Goal: Task Accomplishment & Management: Manage account settings

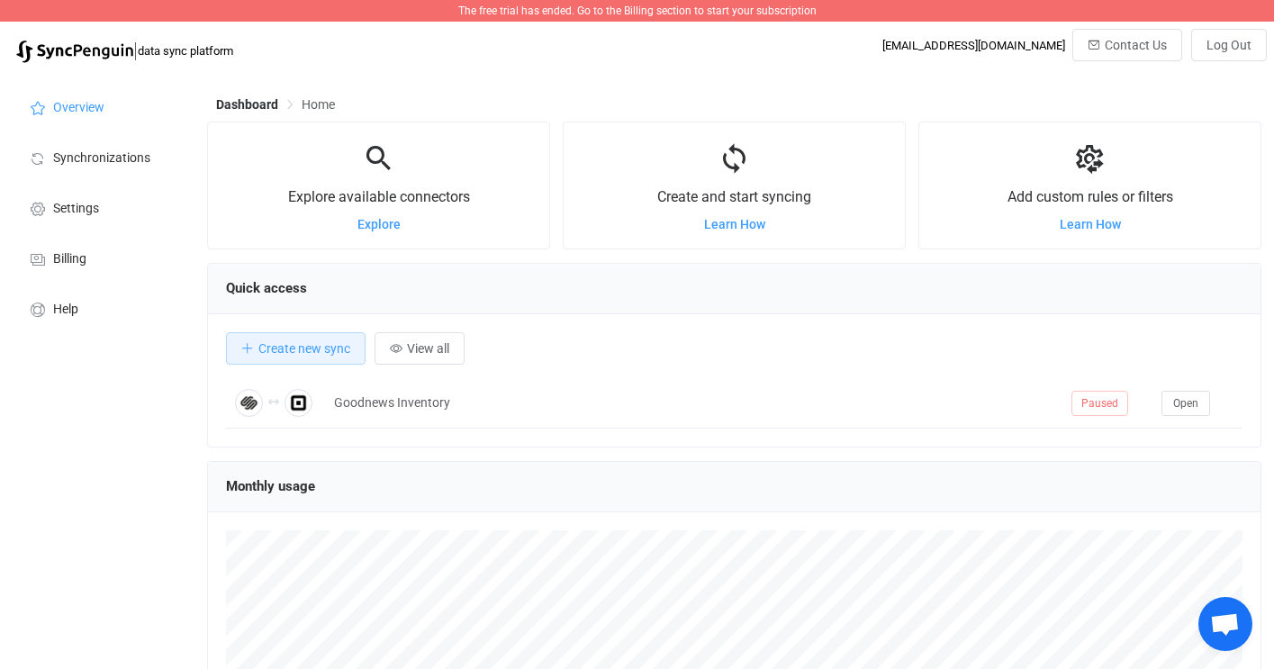
scroll to position [349, 1054]
click at [64, 261] on span "Billing" at bounding box center [69, 259] width 33 height 14
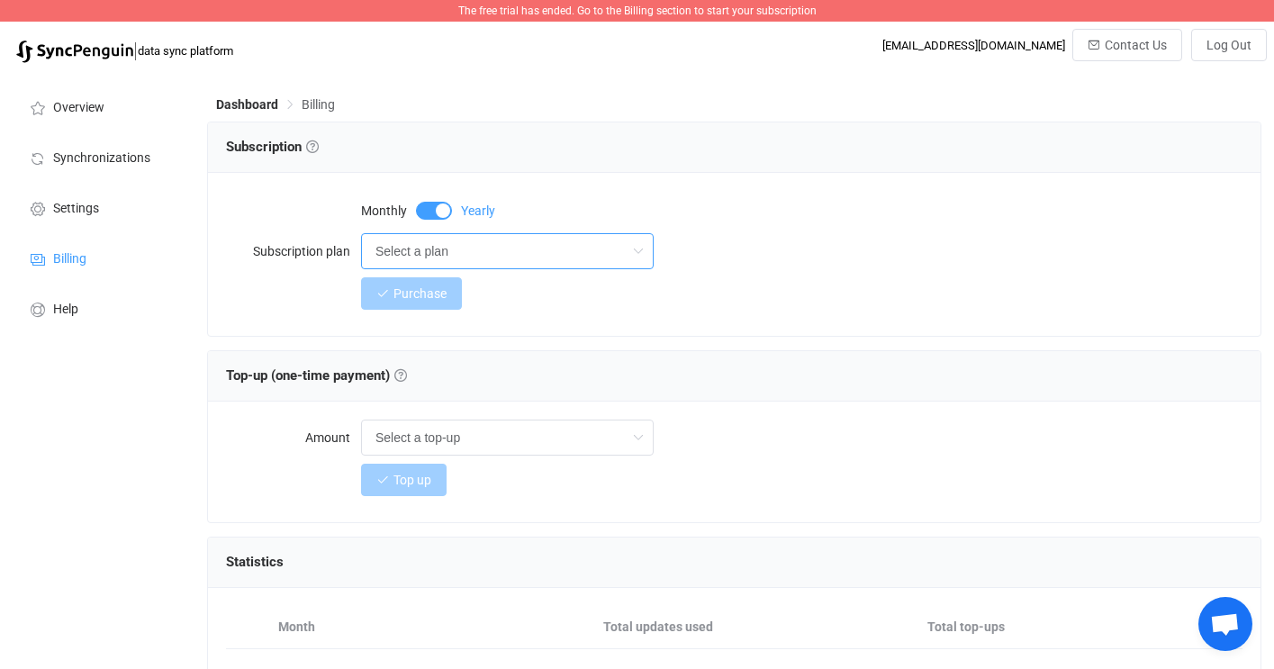
click at [422, 247] on input "Select a plan" at bounding box center [507, 251] width 293 height 36
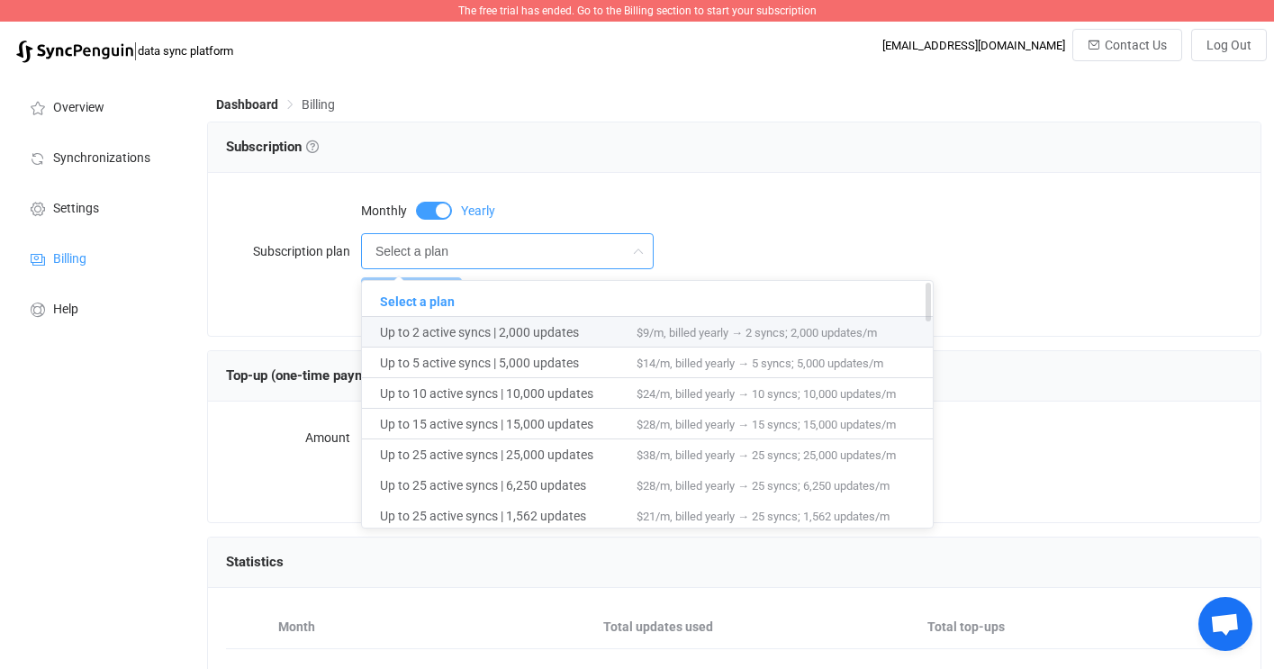
click at [463, 326] on span "Up to 2 active syncs | 2,000 updates" at bounding box center [508, 332] width 257 height 31
type input "Up to 2 active syncs | 2,000 updates"
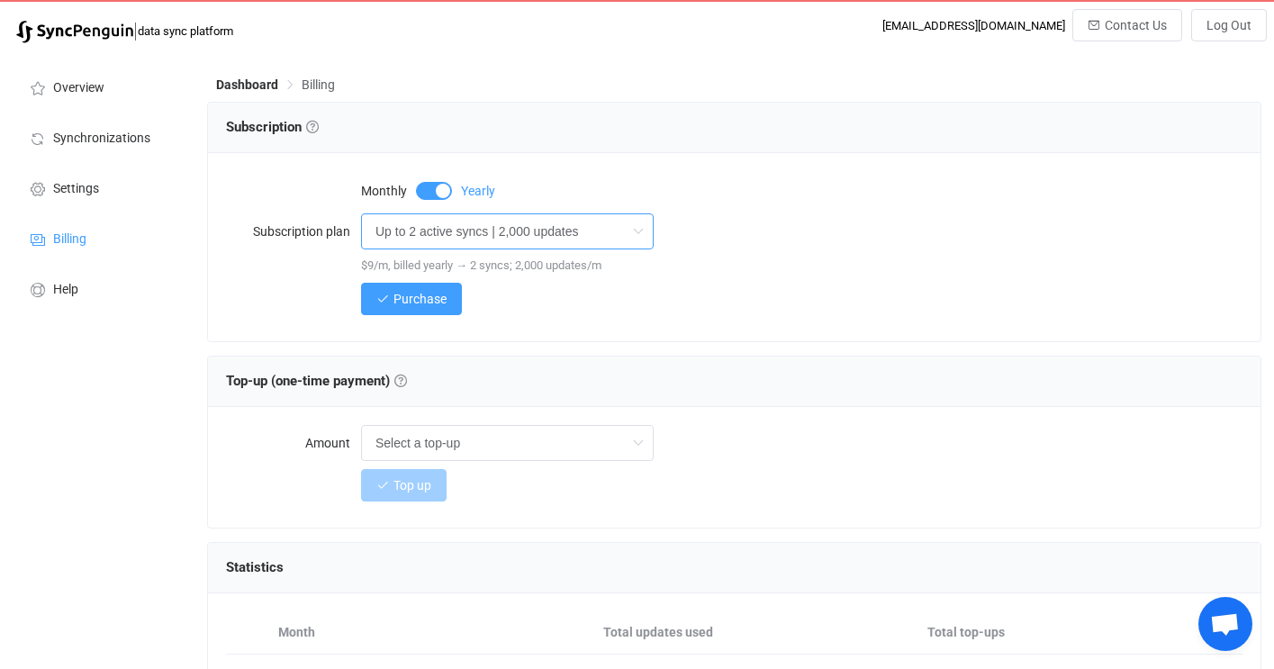
scroll to position [12, 0]
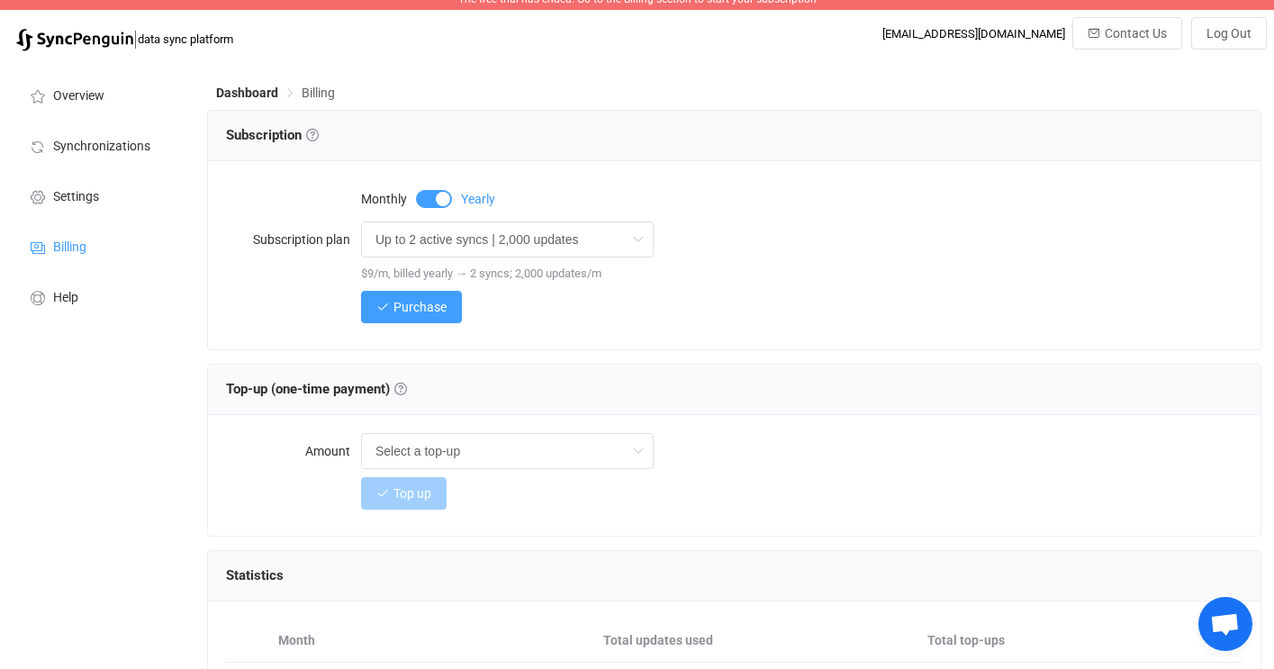
click at [426, 198] on span at bounding box center [434, 199] width 36 height 18
click at [446, 199] on span at bounding box center [434, 199] width 36 height 18
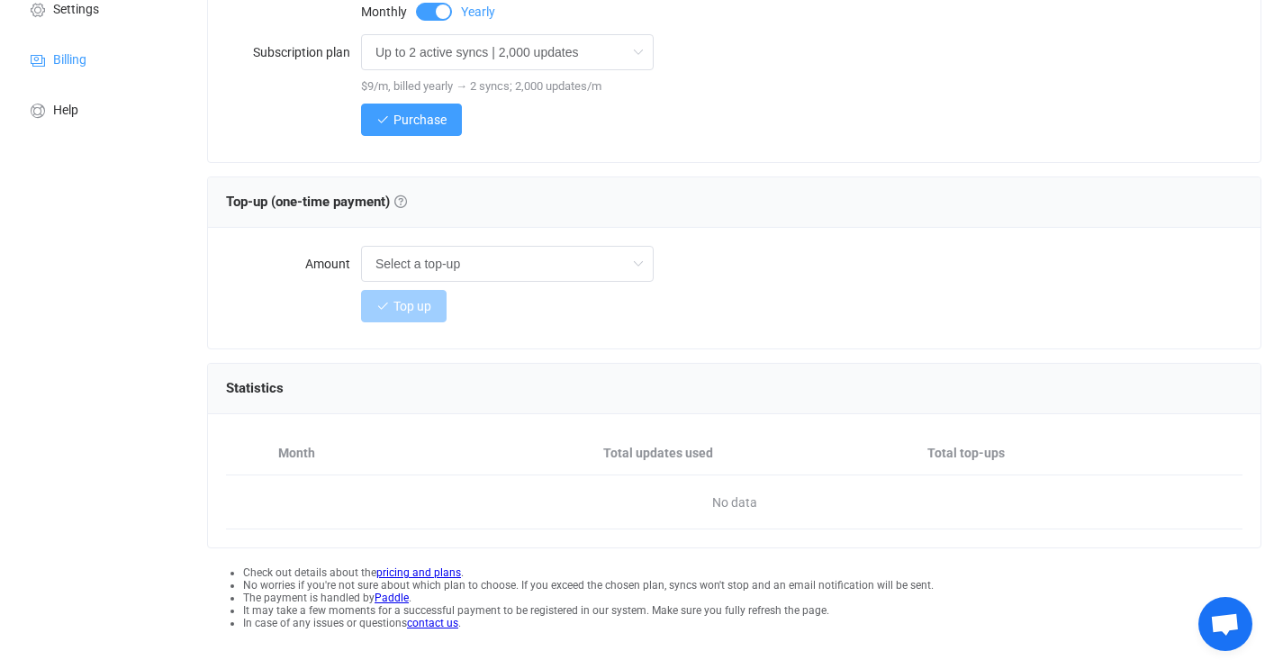
scroll to position [200, 0]
click at [502, 256] on input "text" at bounding box center [507, 263] width 293 height 36
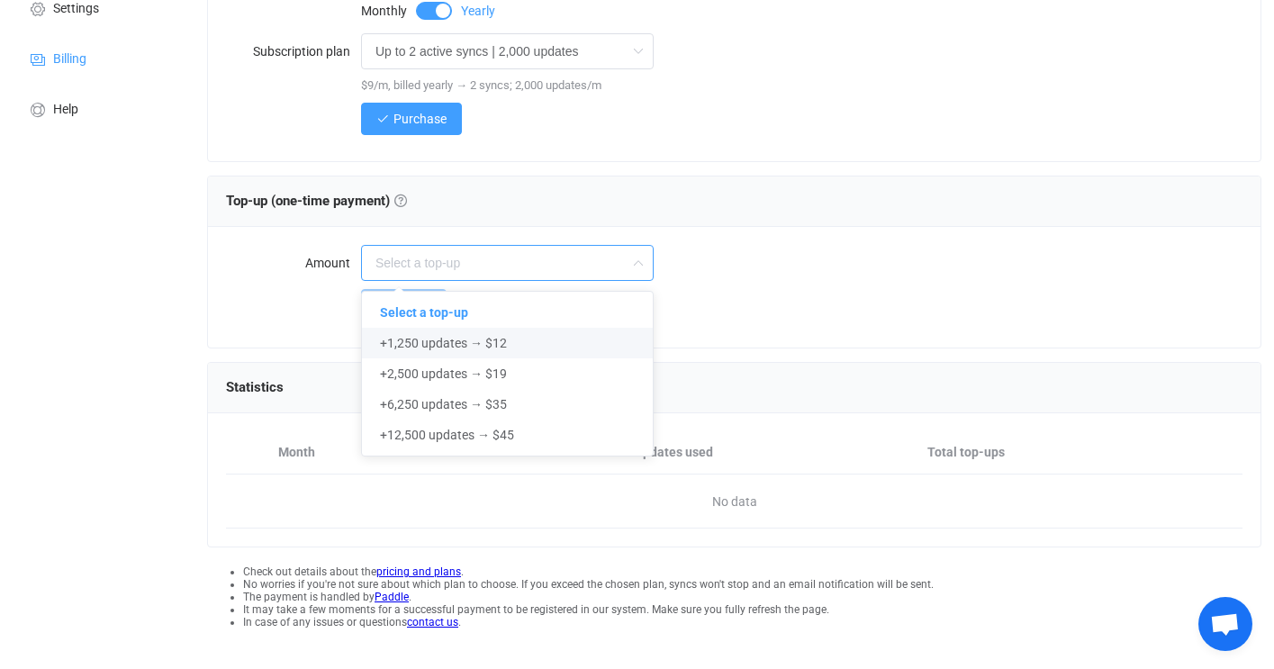
click at [427, 338] on span "+1,250 updates → $12" at bounding box center [443, 343] width 127 height 14
type input "+1,250 updates → $12"
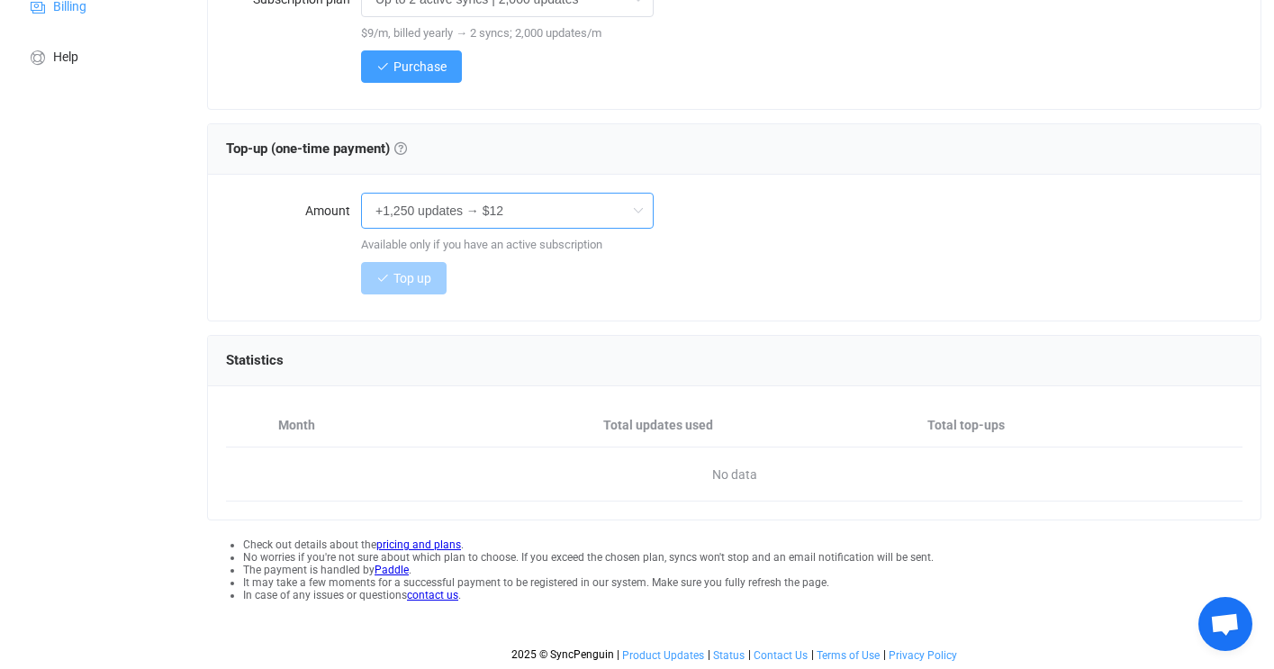
scroll to position [0, 0]
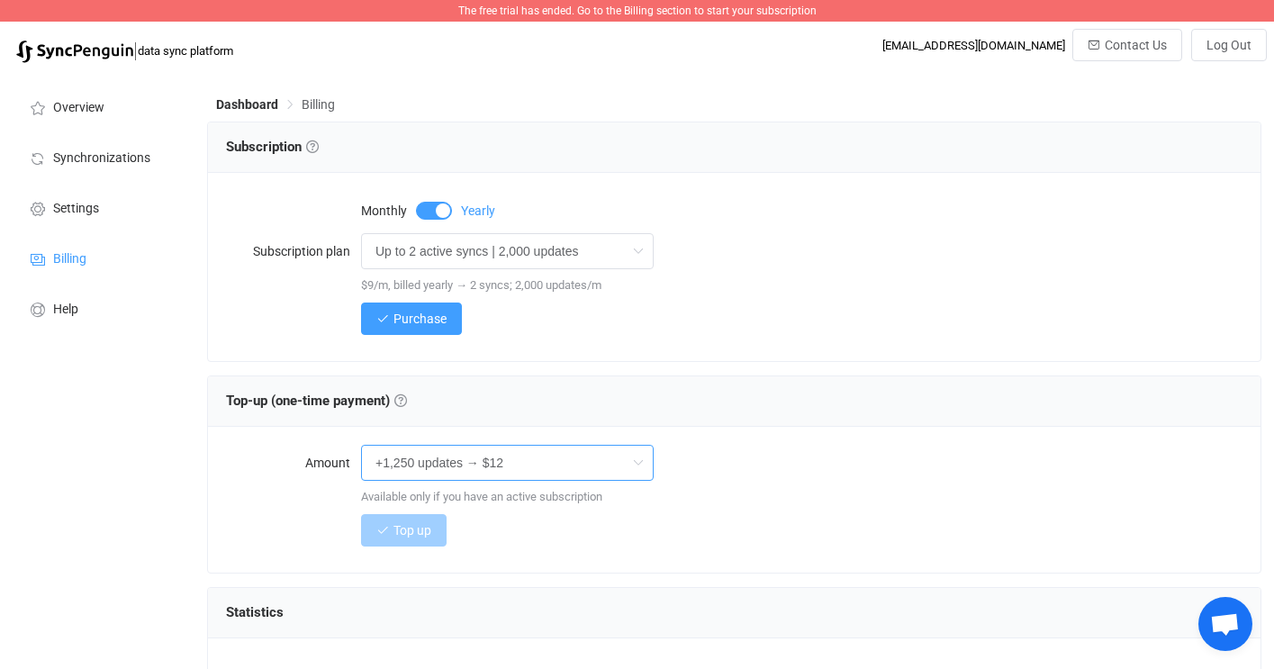
click at [550, 468] on input "+1,250 updates → $12" at bounding box center [507, 463] width 293 height 36
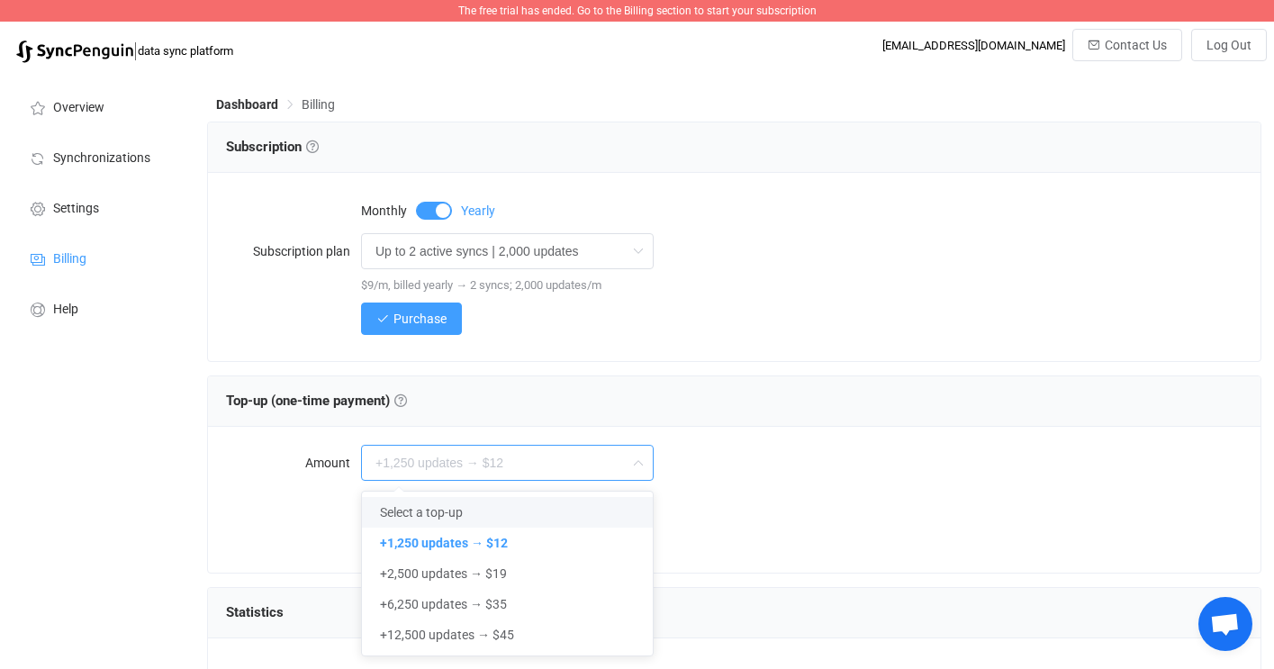
click at [428, 514] on span "Select a top-up" at bounding box center [421, 512] width 83 height 14
type input "Select a top-up"
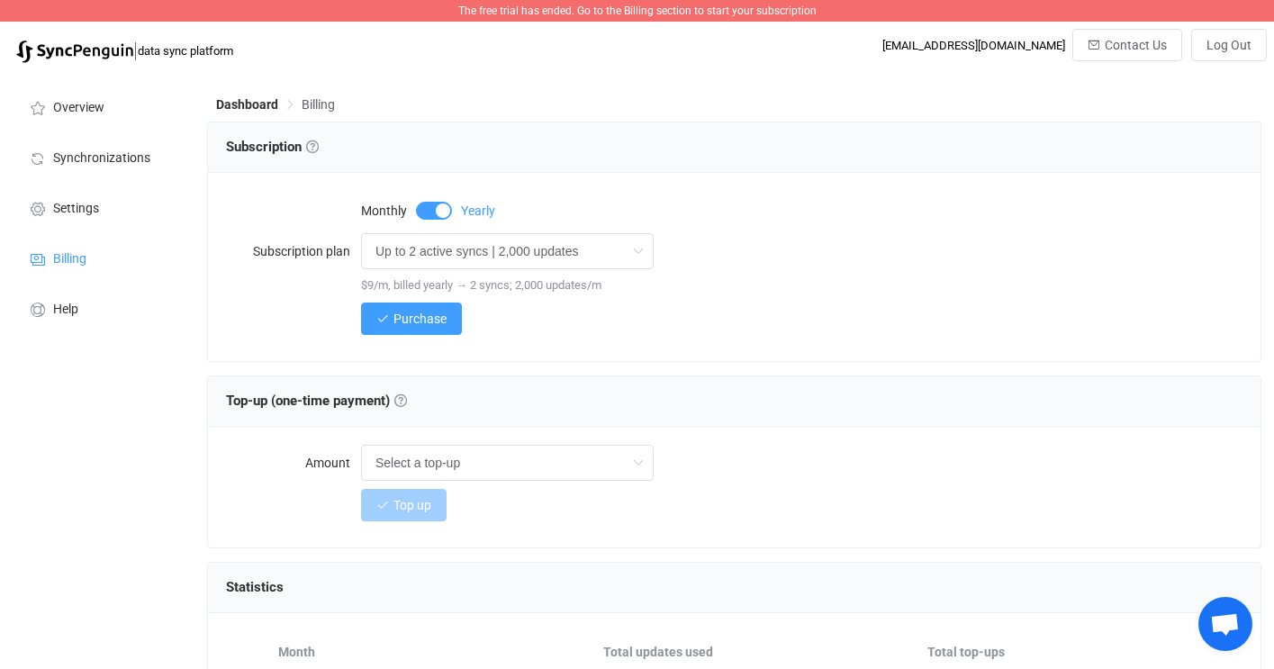
click at [562, 356] on div "Monthly Yearly Subscription plan Up to 2 active syncs | 2,000 updates $9/m, bil…" at bounding box center [734, 267] width 1052 height 188
click at [94, 161] on span "Synchronizations" at bounding box center [101, 158] width 97 height 14
